Goal: Information Seeking & Learning: Learn about a topic

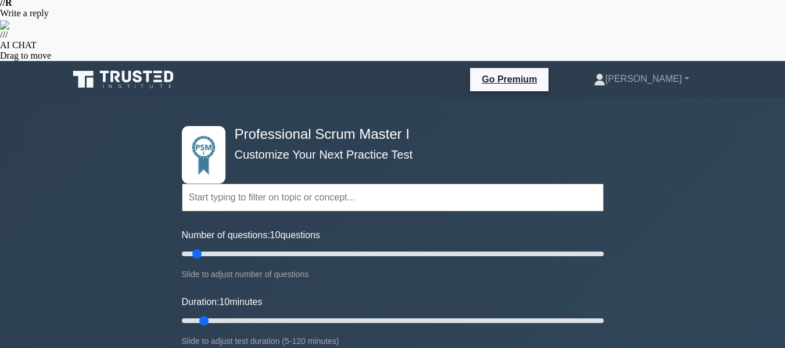
scroll to position [277, 0]
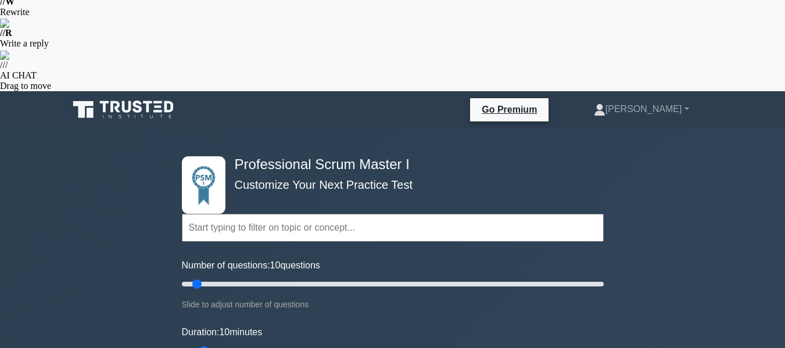
select select "expert"
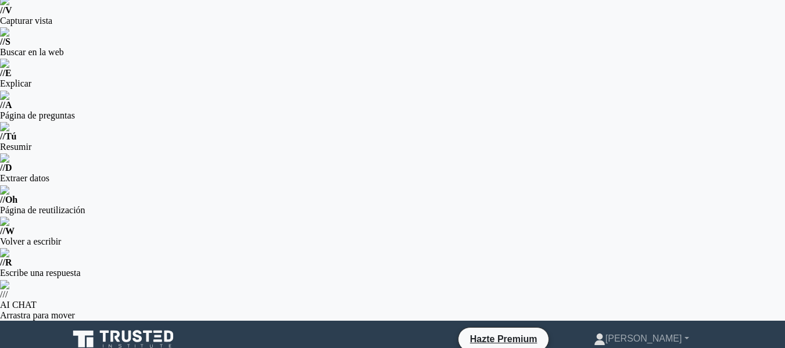
scroll to position [49, 0]
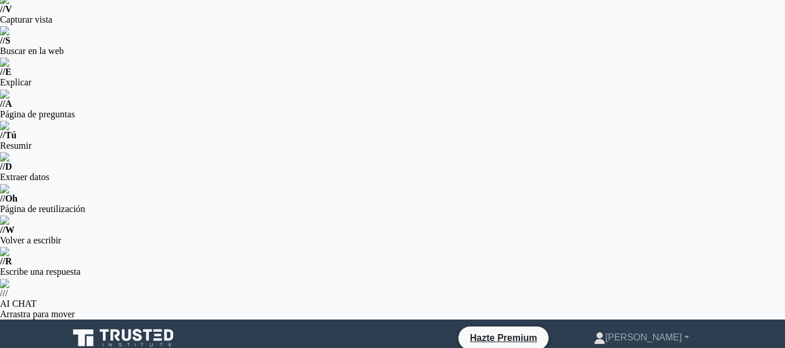
scroll to position [43, 0]
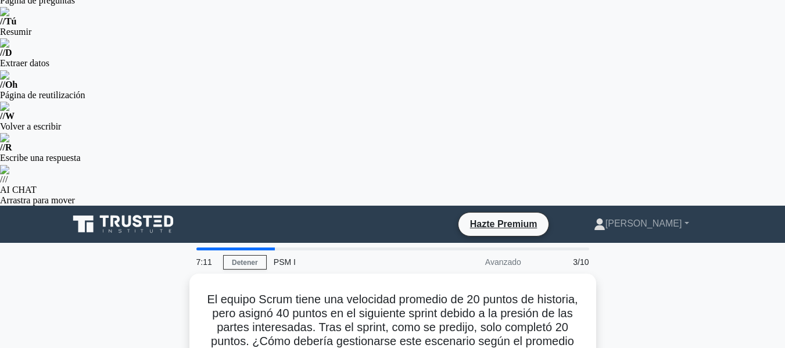
scroll to position [165, 0]
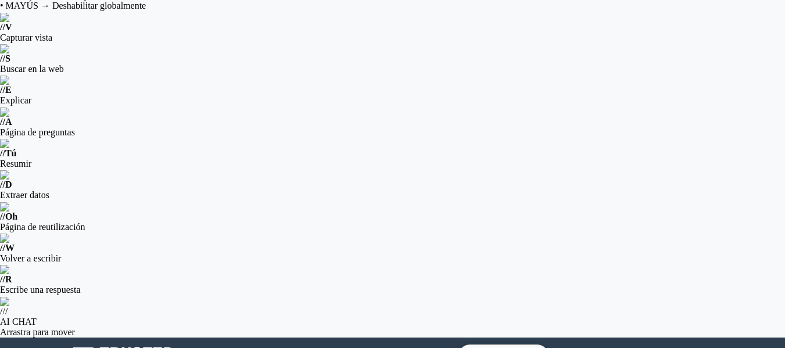
scroll to position [28, 0]
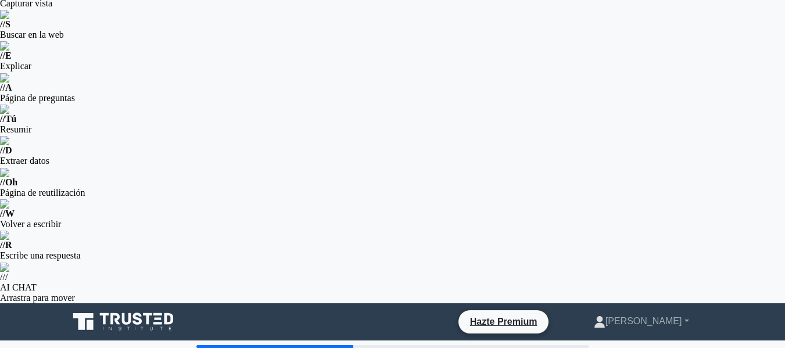
scroll to position [82, 0]
